Goal: Task Accomplishment & Management: Use online tool/utility

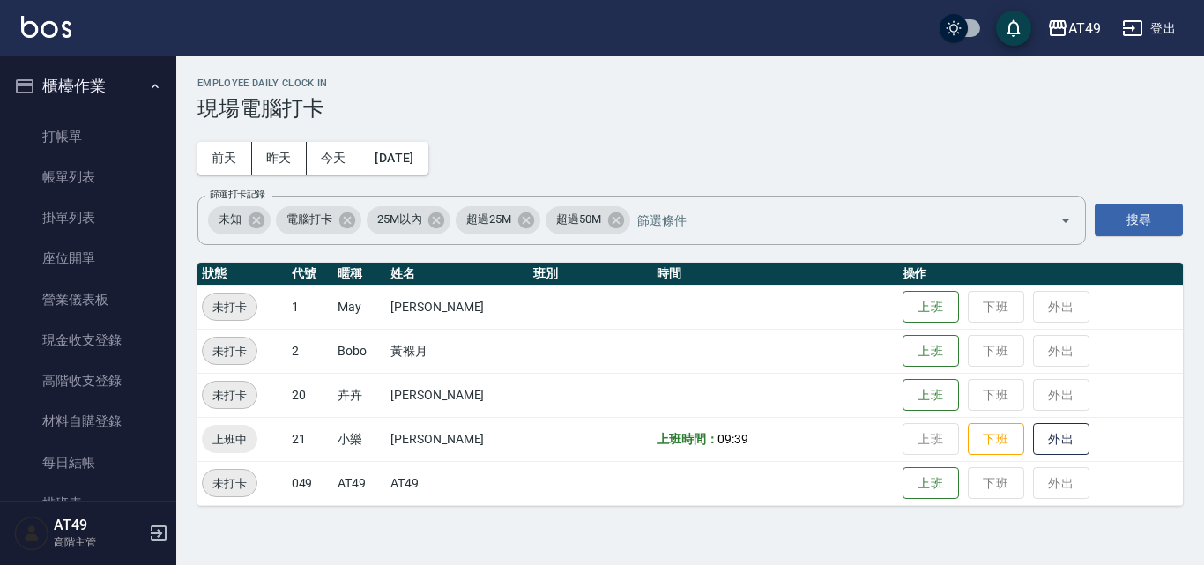
scroll to position [88, 0]
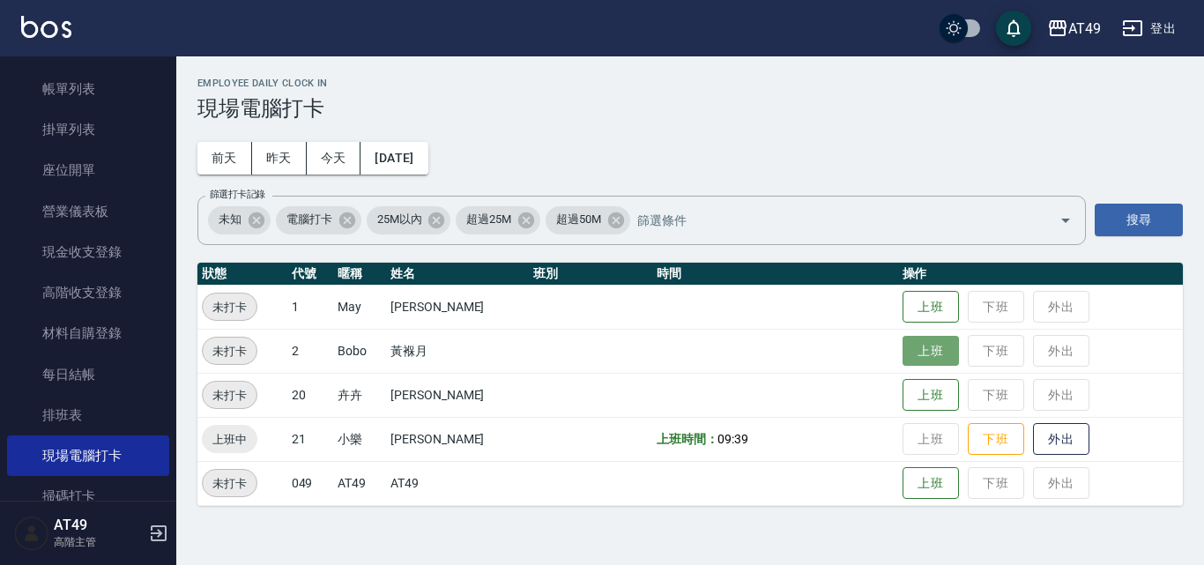
click at [935, 350] on button "上班" at bounding box center [931, 351] width 56 height 31
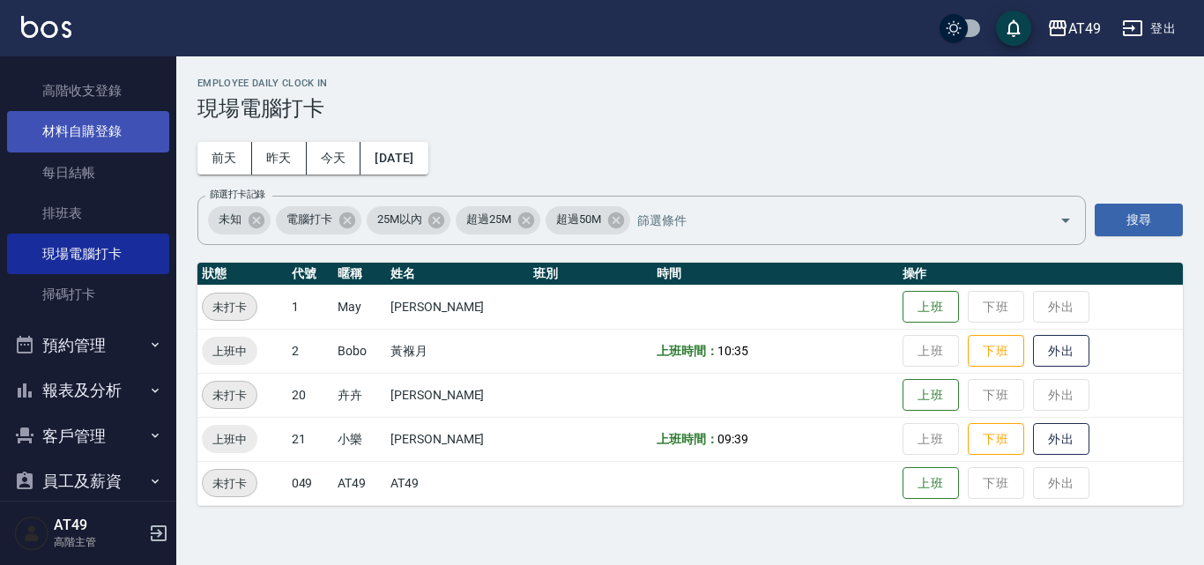
scroll to position [353, 0]
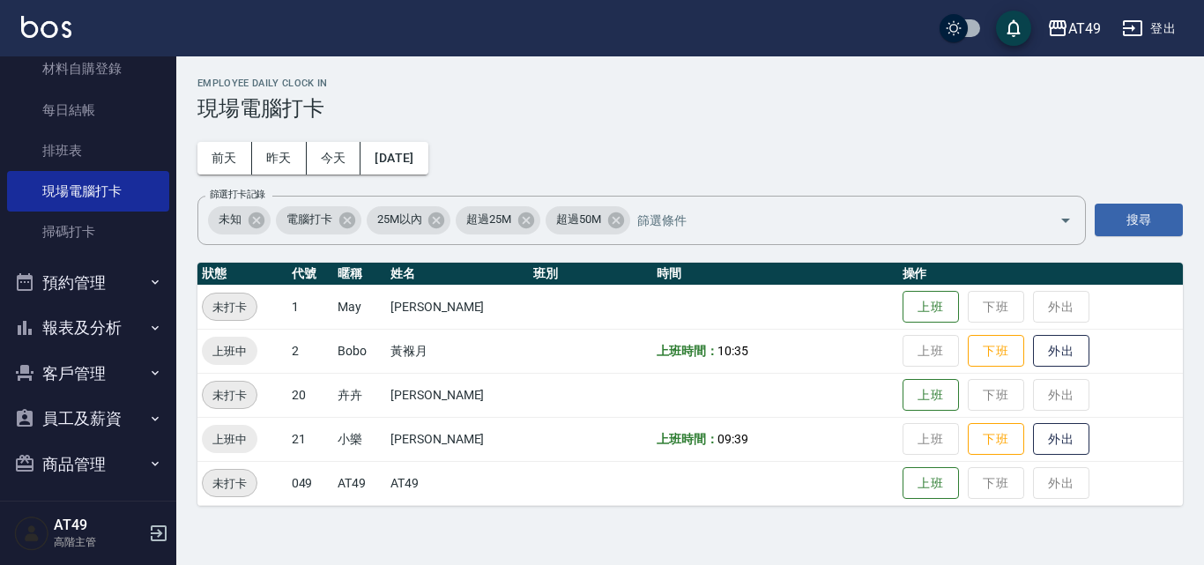
click at [48, 329] on button "報表及分析" at bounding box center [88, 328] width 162 height 46
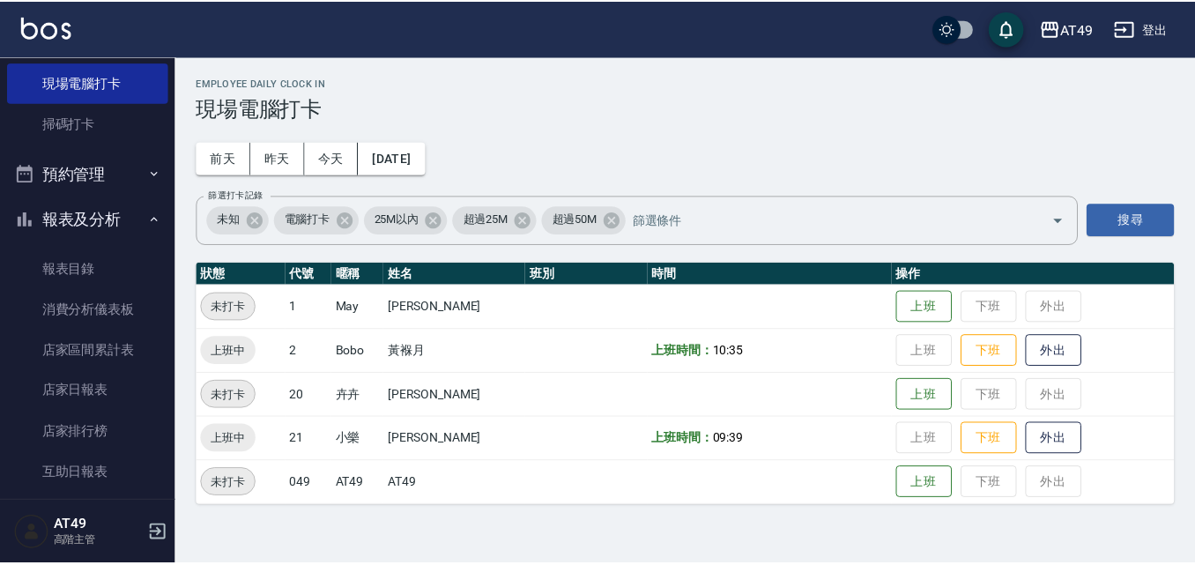
scroll to position [705, 0]
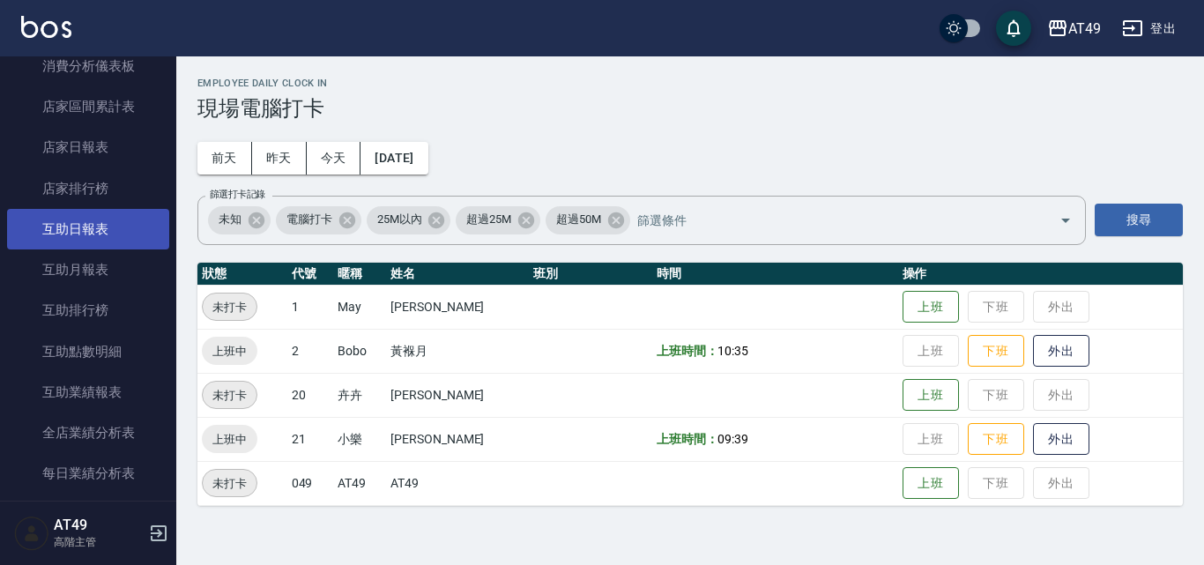
click at [85, 237] on link "互助日報表" at bounding box center [88, 229] width 162 height 41
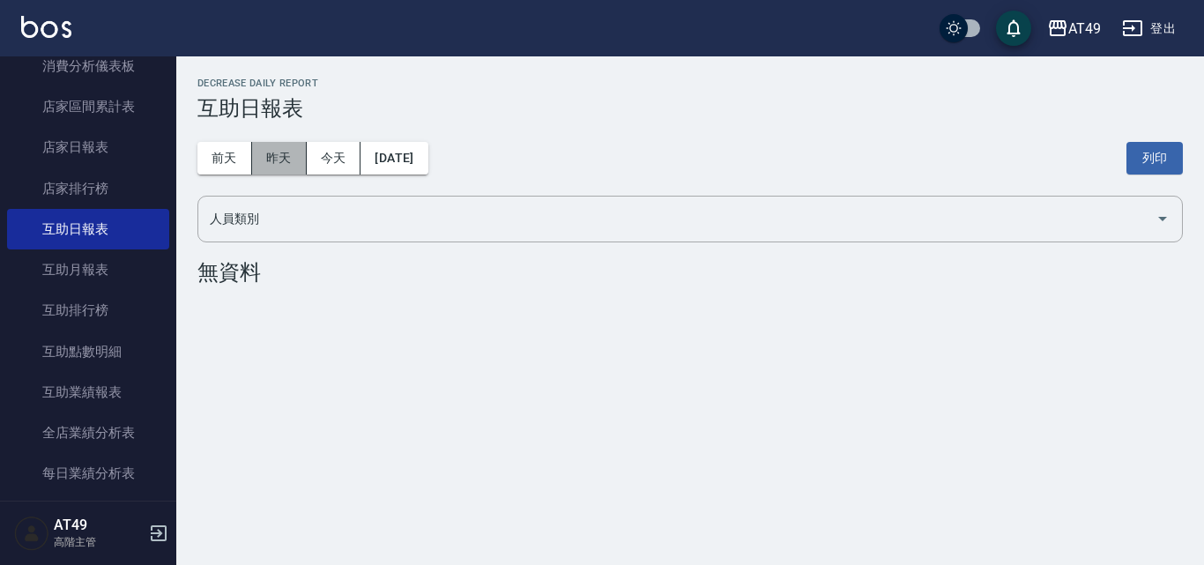
click at [273, 154] on button "昨天" at bounding box center [279, 158] width 55 height 33
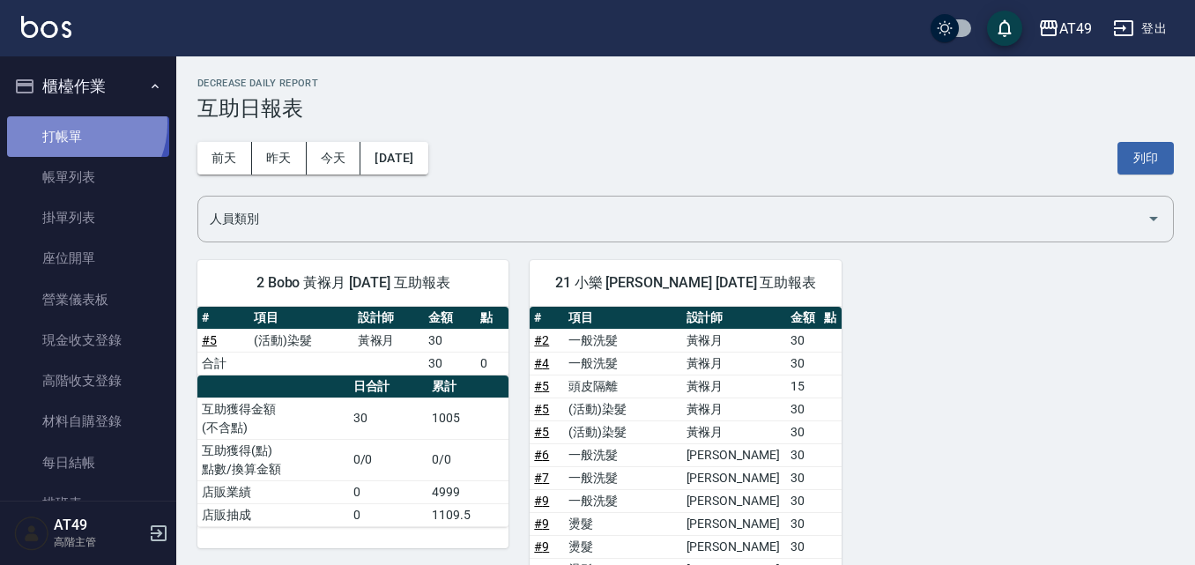
click at [76, 123] on link "打帳單" at bounding box center [88, 136] width 162 height 41
